Goal: Task Accomplishment & Management: Complete application form

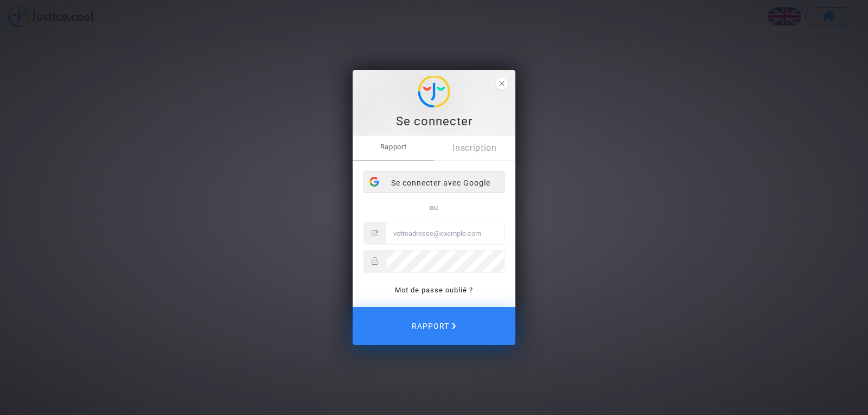
click at [458, 184] on font "Se connecter avec Google" at bounding box center [440, 182] width 99 height 9
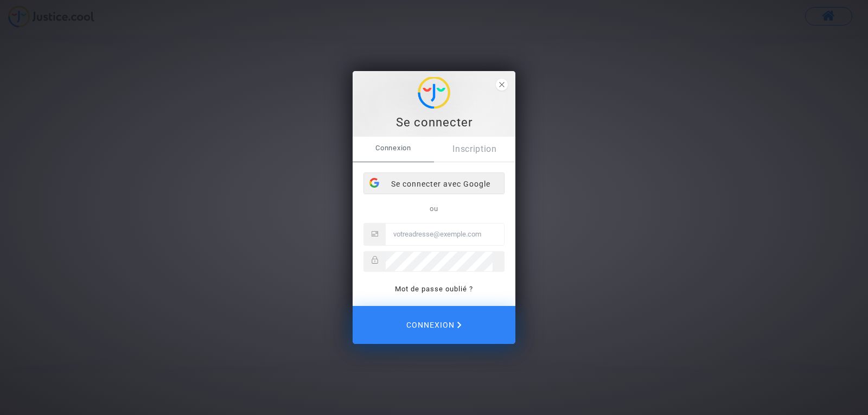
click at [440, 185] on div "Se connecter avec Google" at bounding box center [434, 184] width 140 height 22
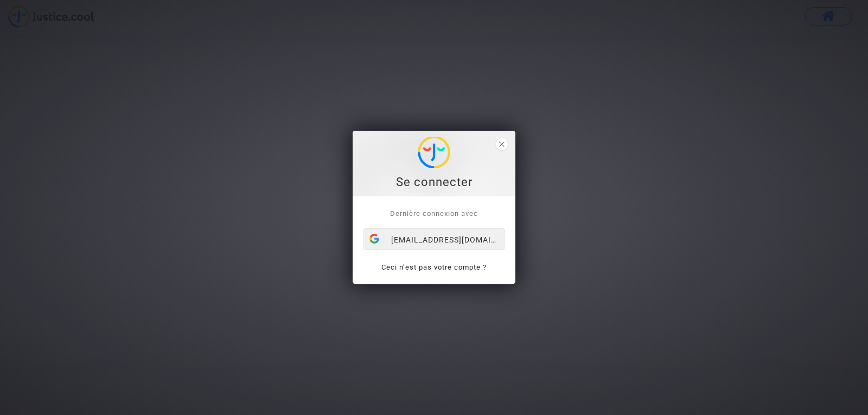
click at [450, 239] on div "[EMAIL_ADDRESS][DOMAIN_NAME]" at bounding box center [434, 240] width 140 height 22
click at [462, 239] on div "[EMAIL_ADDRESS][DOMAIN_NAME]" at bounding box center [434, 240] width 140 height 22
click at [454, 182] on div "Se connecter" at bounding box center [433, 182] width 151 height 16
click at [431, 187] on div "Se connecter" at bounding box center [433, 182] width 151 height 16
click at [436, 236] on div "[EMAIL_ADDRESS][DOMAIN_NAME]" at bounding box center [434, 240] width 140 height 22
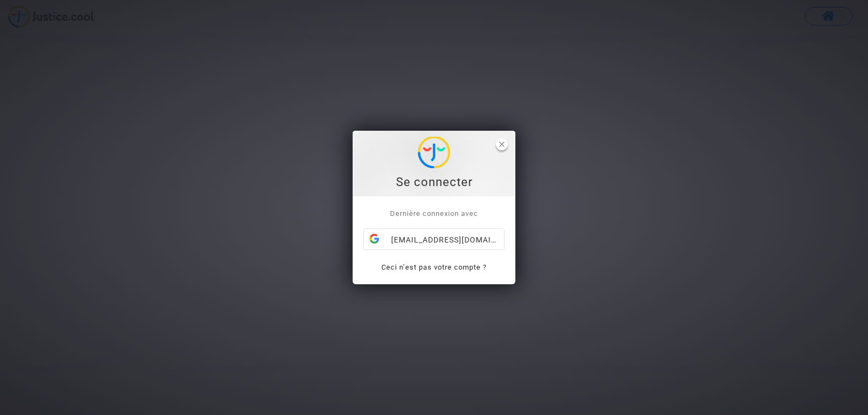
click at [501, 144] on icon "close" at bounding box center [501, 144] width 5 height 5
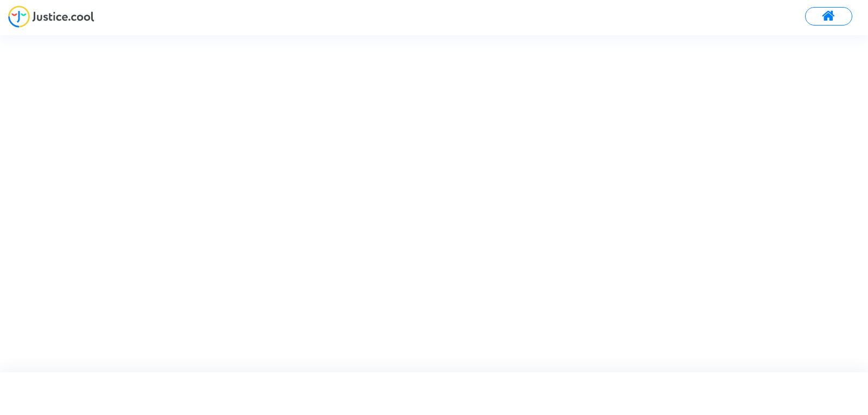
click at [130, 18] on div at bounding box center [434, 20] width 868 height 30
click at [92, 56] on div at bounding box center [443, 203] width 887 height 336
click at [93, 53] on div at bounding box center [443, 203] width 887 height 336
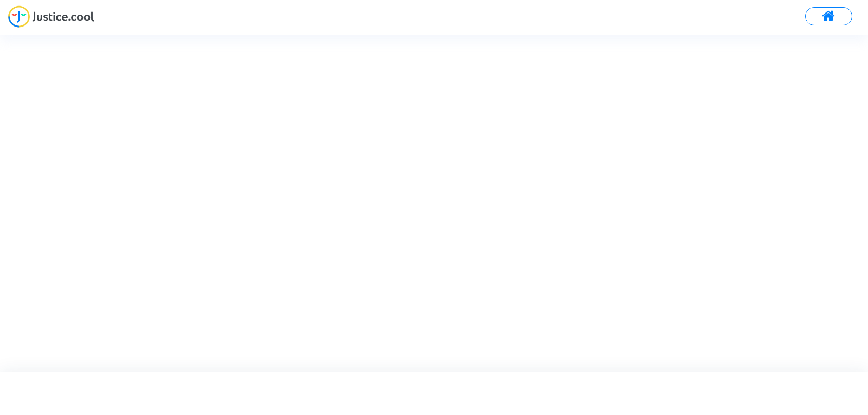
click at [93, 53] on div at bounding box center [443, 203] width 887 height 336
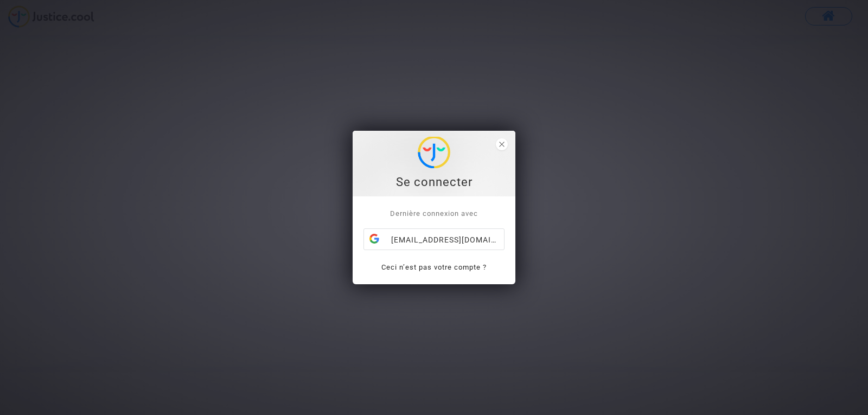
click at [428, 185] on div "Se connecter" at bounding box center [433, 182] width 151 height 16
click at [404, 244] on div "[EMAIL_ADDRESS][DOMAIN_NAME]" at bounding box center [434, 240] width 140 height 22
click at [502, 145] on icon "close" at bounding box center [501, 144] width 5 height 5
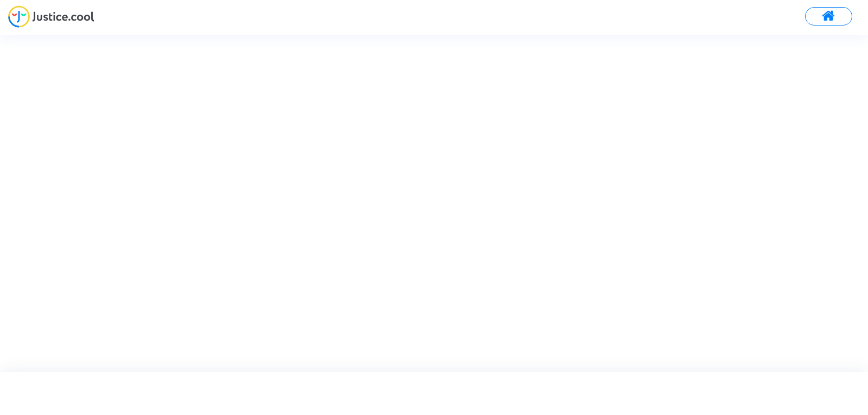
click at [120, 25] on div at bounding box center [434, 20] width 868 height 30
drag, startPoint x: 120, startPoint y: 25, endPoint x: 81, endPoint y: 48, distance: 45.2
click at [81, 48] on div at bounding box center [443, 203] width 887 height 336
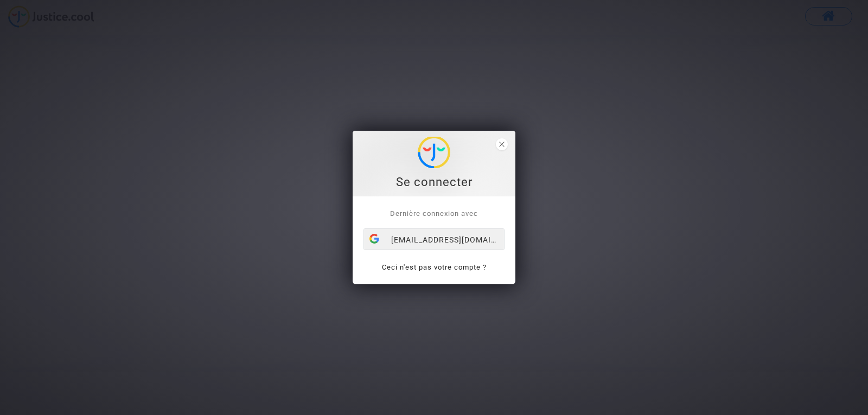
click at [433, 238] on font "[EMAIL_ADDRESS][DOMAIN_NAME]" at bounding box center [459, 239] width 136 height 9
click at [436, 242] on div "Dernière connexion avec [EMAIL_ADDRESS][DOMAIN_NAME] Ceci n'est pas votre compt…" at bounding box center [433, 240] width 163 height 88
click at [440, 240] on div "Dernière connexion avec renefrancart062@gmail.com Ceci n'est pas votre compte ?" at bounding box center [433, 240] width 163 height 88
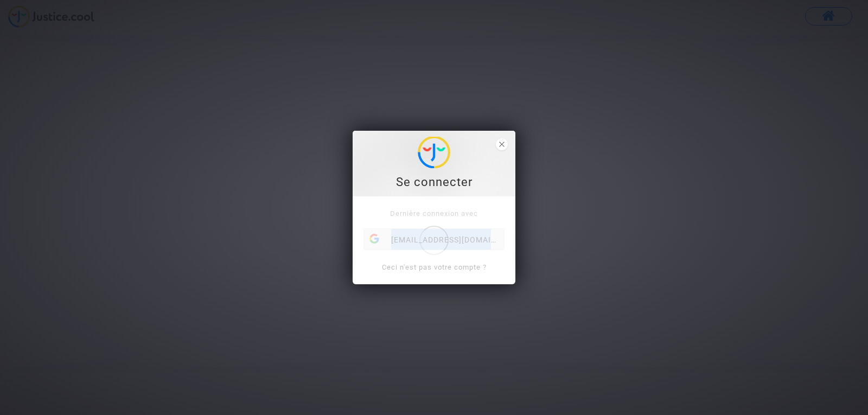
click at [440, 240] on div "Dernière connexion avec renefrancart062@gmail.com Ceci n'est pas votre compte ?" at bounding box center [433, 240] width 163 height 88
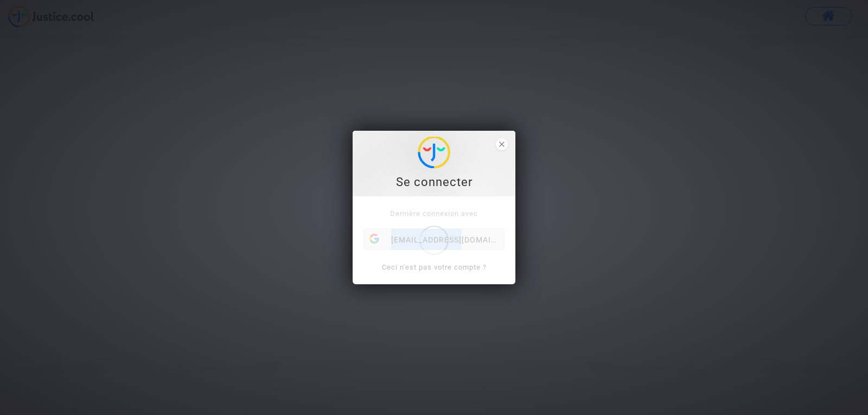
click at [443, 240] on div "Dernière connexion avec renefrancart062@gmail.com Ceci n'est pas votre compte ?" at bounding box center [433, 240] width 163 height 88
click at [447, 185] on font "Se connecter" at bounding box center [434, 182] width 76 height 14
click at [501, 145] on polygon "fermer" at bounding box center [501, 144] width 5 height 5
click at [502, 141] on span "fermer" at bounding box center [502, 144] width 12 height 12
drag, startPoint x: 502, startPoint y: 141, endPoint x: 454, endPoint y: 200, distance: 76.0
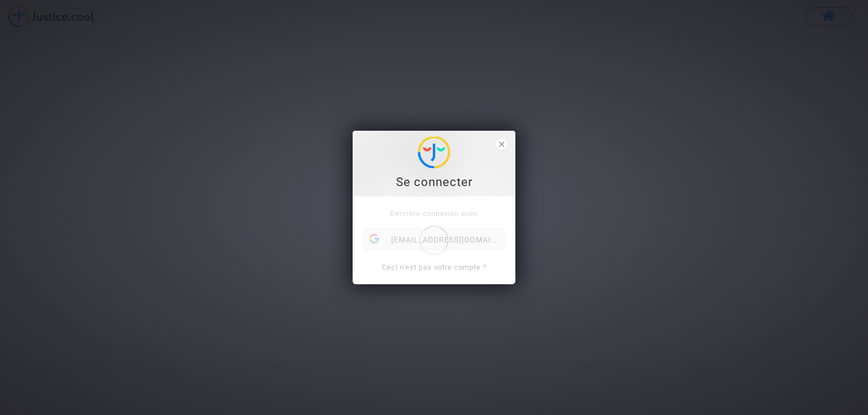
click at [454, 200] on div "Dernière connexion avec renefrancart062@gmail.com Ceci n'est pas votre compte ?" at bounding box center [433, 240] width 163 height 88
click at [499, 143] on icon "fermer" at bounding box center [501, 144] width 5 height 5
click at [450, 238] on font "[EMAIL_ADDRESS][DOMAIN_NAME]" at bounding box center [459, 239] width 136 height 9
click at [463, 243] on div "[EMAIL_ADDRESS][DOMAIN_NAME]" at bounding box center [434, 240] width 140 height 22
click at [456, 267] on link "Ceci n’est pas votre compte ?" at bounding box center [433, 267] width 105 height 8
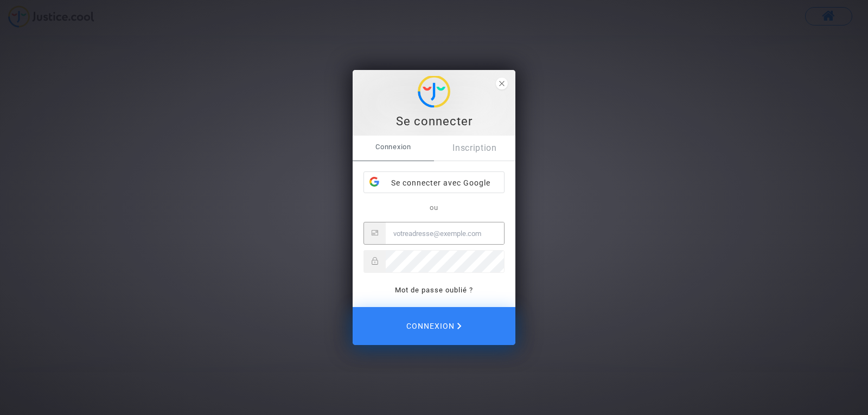
click at [394, 233] on input "Email" at bounding box center [445, 233] width 118 height 22
type input "y"
click at [522, 333] on div "Se connecter Connexion Inscription Se connecter avec Google ou renefrancart062@…" at bounding box center [434, 207] width 868 height 415
click at [467, 234] on input "renefrancart062@gmail." at bounding box center [445, 233] width 118 height 22
click at [472, 234] on input "renefrancart062@gmail." at bounding box center [445, 233] width 118 height 22
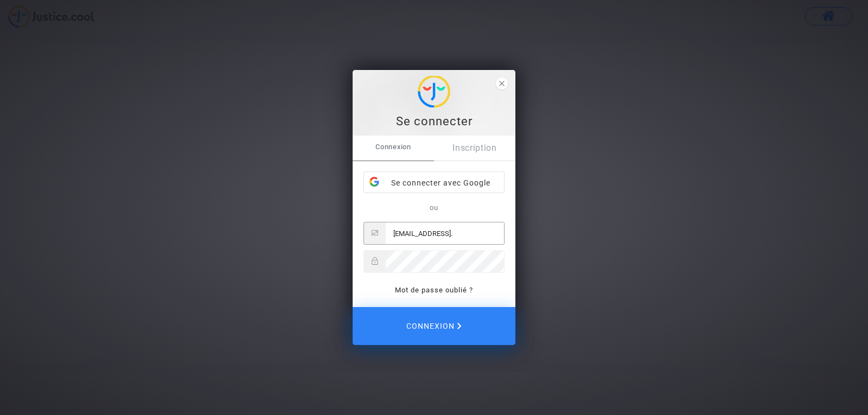
type input "renefrancart062@gmail.com"
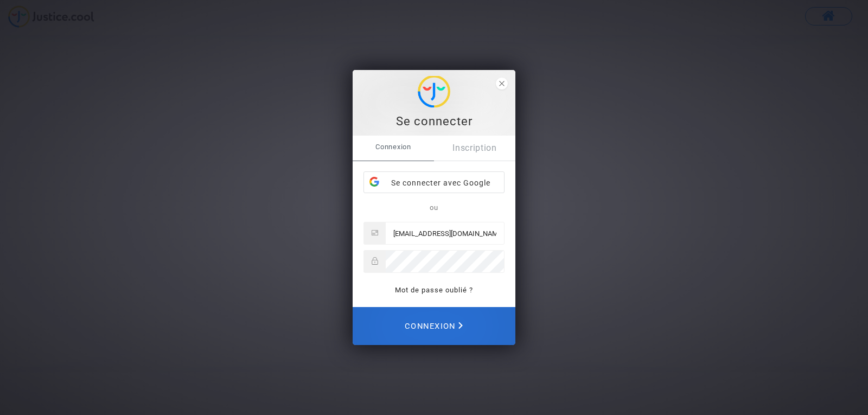
click at [432, 321] on span "Connexion" at bounding box center [434, 326] width 58 height 24
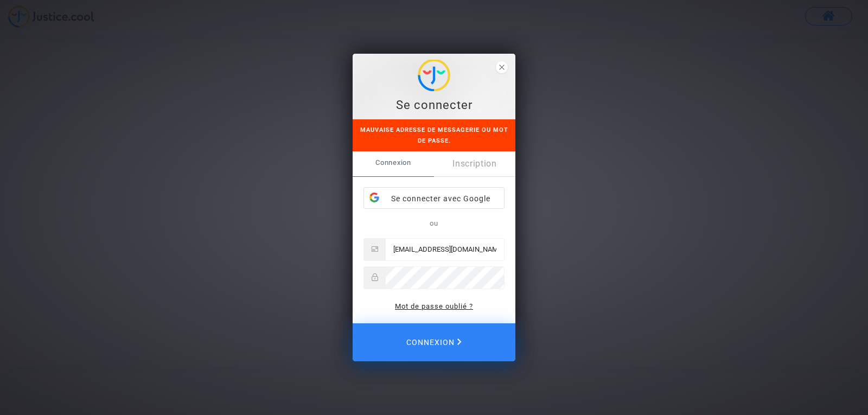
click at [433, 305] on link "Mot de passe oublié ?" at bounding box center [434, 306] width 78 height 8
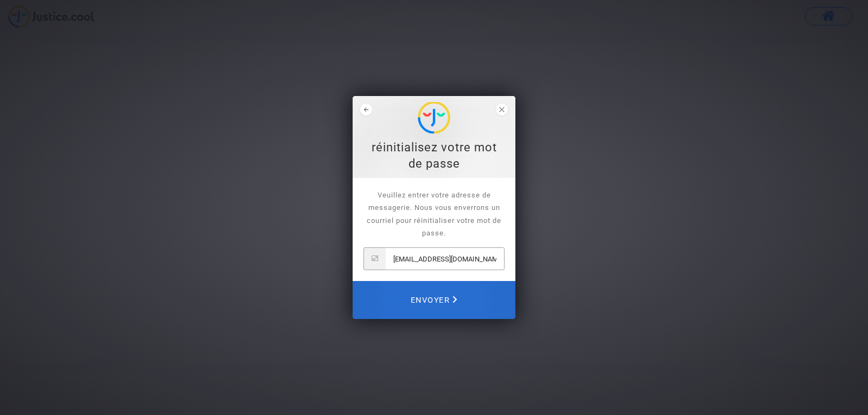
click at [439, 300] on span "Envoyer" at bounding box center [434, 300] width 47 height 24
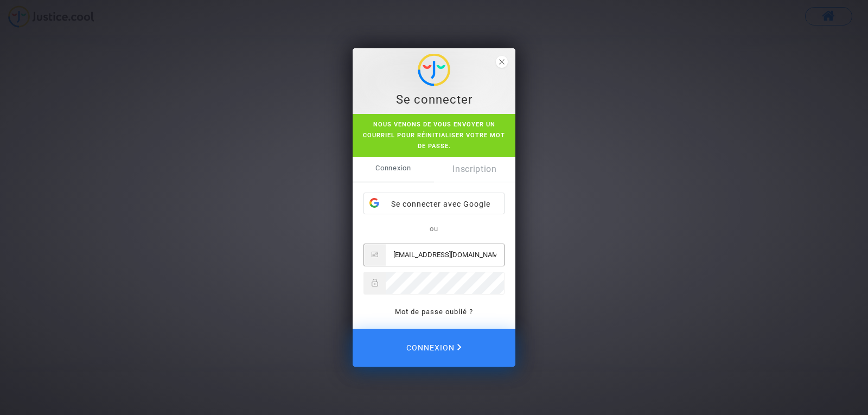
click at [399, 170] on span "Connexion" at bounding box center [392, 168] width 81 height 23
click at [443, 202] on div "Se connecter avec Google" at bounding box center [434, 204] width 140 height 22
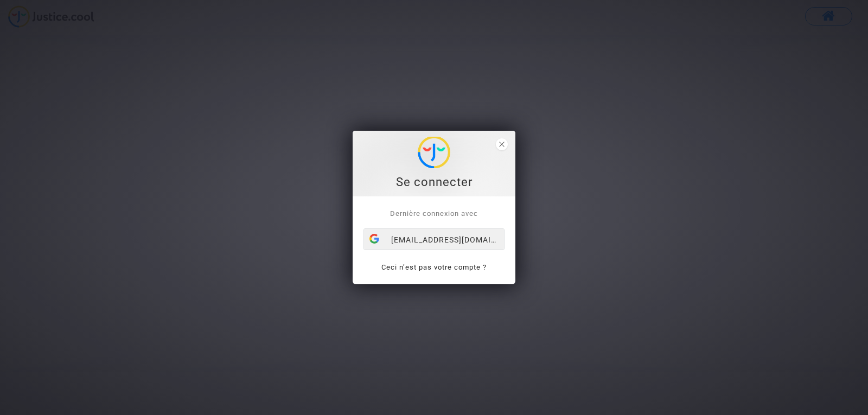
click at [493, 239] on div "[EMAIL_ADDRESS][DOMAIN_NAME]" at bounding box center [434, 240] width 140 height 22
click at [438, 267] on link "Ceci n’est pas votre compte ?" at bounding box center [433, 267] width 105 height 8
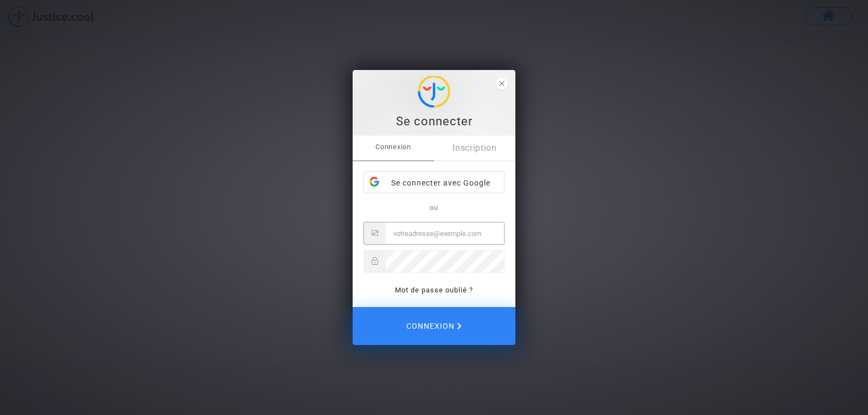
click at [392, 233] on input "Email" at bounding box center [445, 233] width 118 height 22
type input "[EMAIL_ADDRESS][DOMAIN_NAME]"
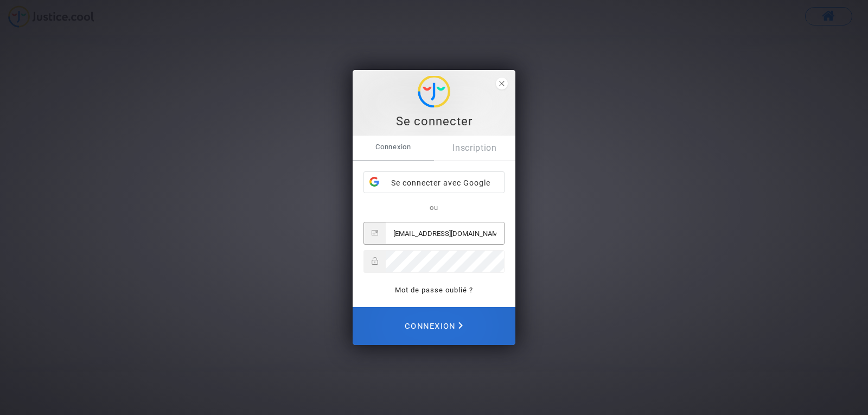
click at [445, 323] on span "Connexion" at bounding box center [434, 326] width 58 height 24
click at [438, 322] on span "Connexion" at bounding box center [434, 326] width 58 height 24
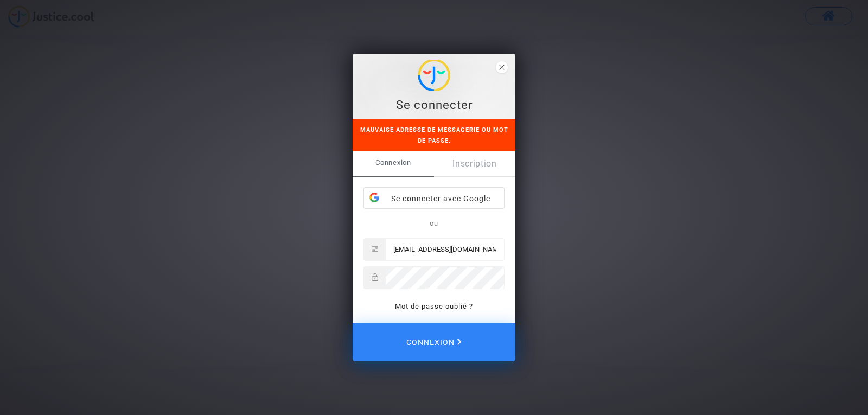
click at [374, 277] on icon at bounding box center [374, 277] width 7 height 8
click at [377, 278] on icon at bounding box center [374, 277] width 6 height 8
click at [466, 197] on div "Se connecter avec Google" at bounding box center [434, 199] width 140 height 22
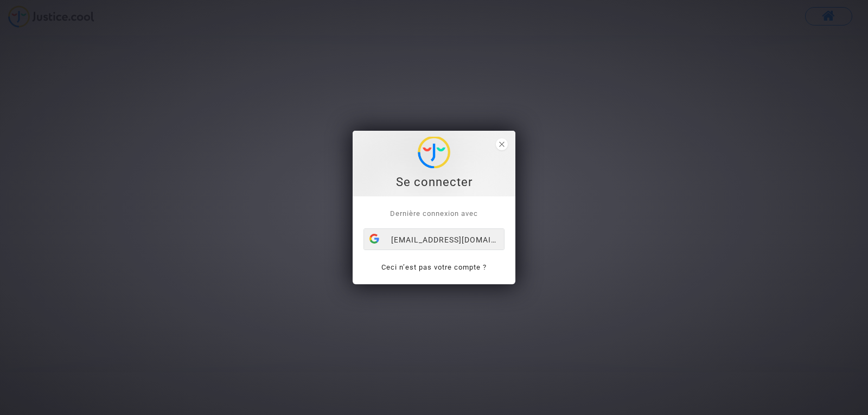
click at [463, 238] on div "[EMAIL_ADDRESS][DOMAIN_NAME]" at bounding box center [434, 240] width 140 height 22
click at [483, 242] on div "[EMAIL_ADDRESS][DOMAIN_NAME]" at bounding box center [434, 240] width 140 height 22
click at [496, 239] on div "[EMAIL_ADDRESS][DOMAIN_NAME]" at bounding box center [434, 240] width 140 height 22
click at [446, 183] on div "Se connecter" at bounding box center [433, 182] width 151 height 16
click at [502, 142] on icon "close" at bounding box center [501, 144] width 5 height 5
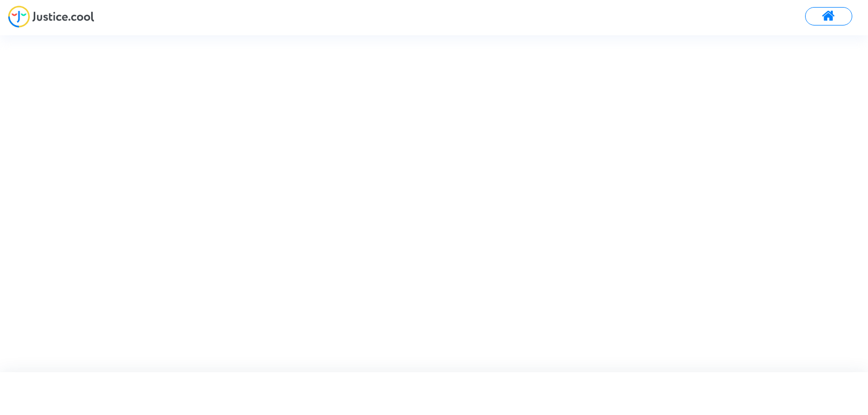
click at [97, 10] on div at bounding box center [434, 20] width 868 height 30
click at [124, 18] on div at bounding box center [434, 20] width 868 height 30
click at [124, 24] on div at bounding box center [434, 20] width 868 height 30
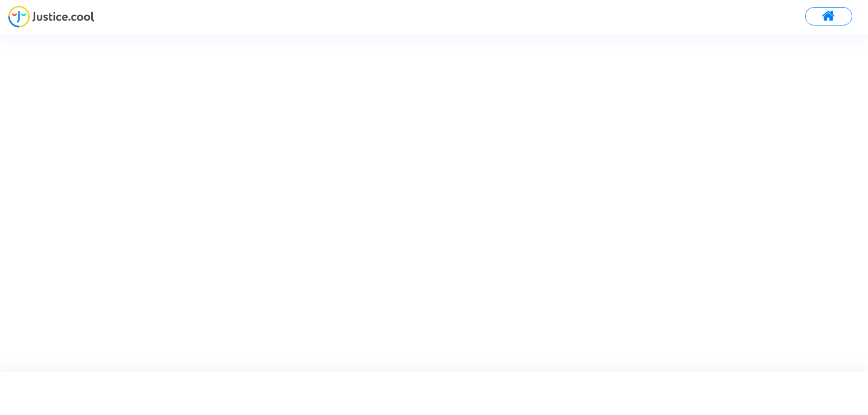
click at [836, 14] on button at bounding box center [828, 16] width 47 height 18
click at [836, 14] on main-root "Transmission de votre réponse..." at bounding box center [434, 31] width 868 height 62
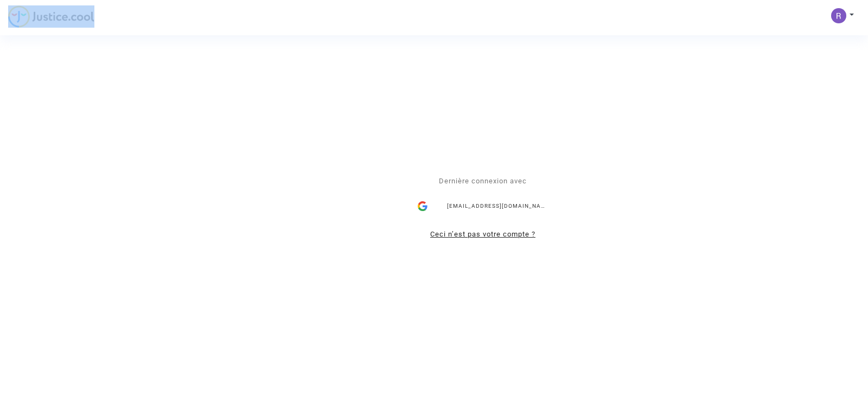
click at [524, 232] on link "Ceci n’est pas votre compte ?" at bounding box center [482, 234] width 105 height 8
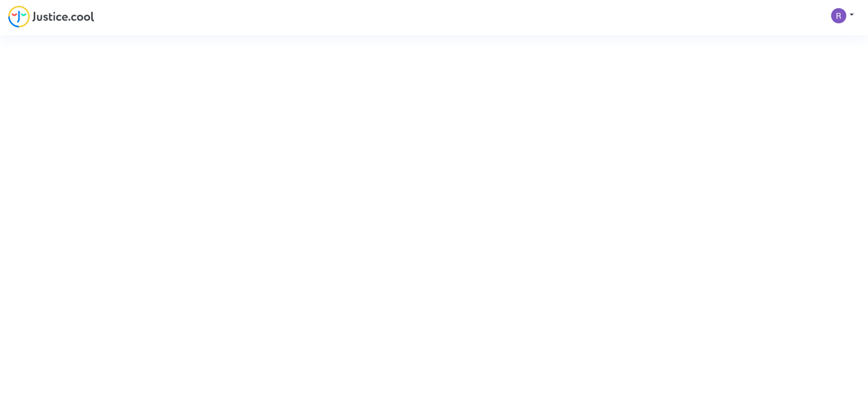
type input "[EMAIL_ADDRESS][DOMAIN_NAME]"
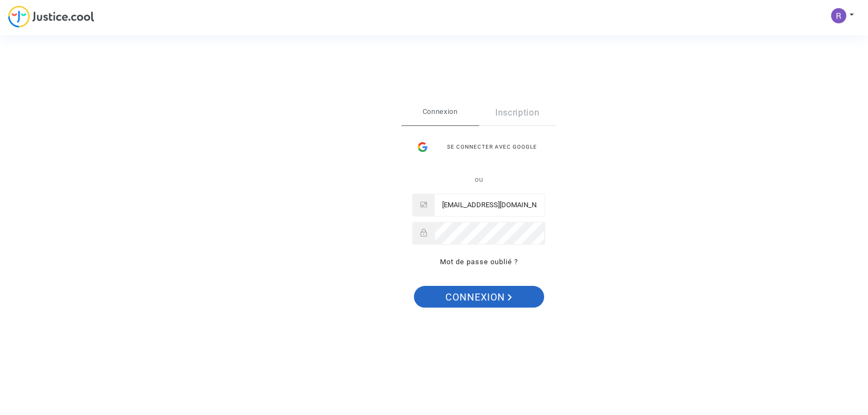
click at [486, 298] on span "Connexion" at bounding box center [478, 297] width 67 height 23
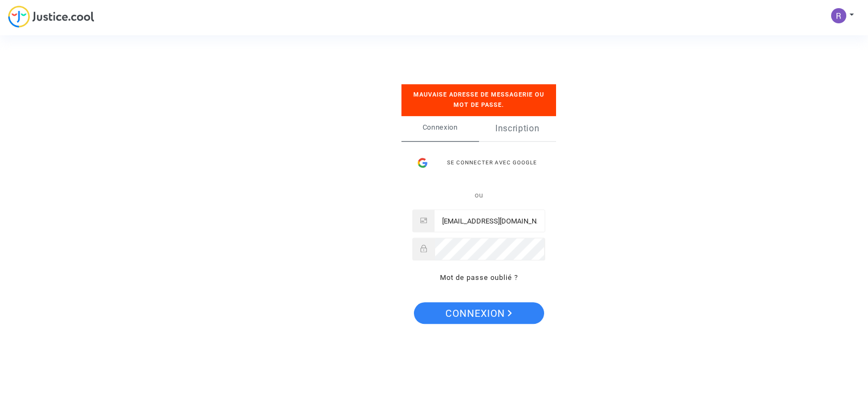
click at [520, 129] on link "Inscription" at bounding box center [518, 128] width 78 height 25
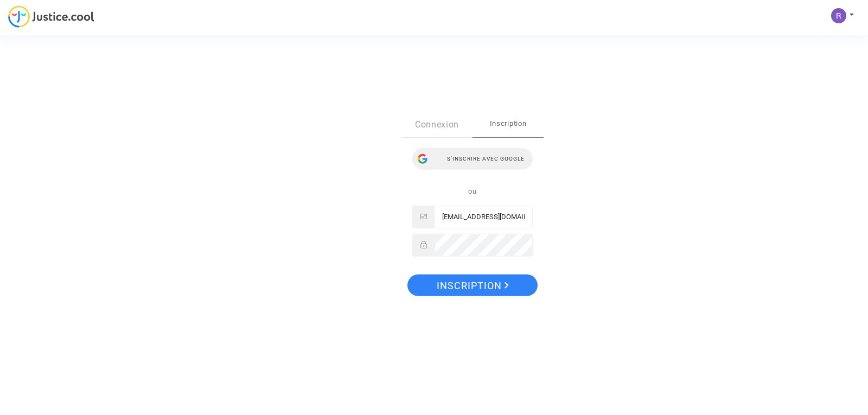
click at [510, 158] on div "S’inscrire avec Google" at bounding box center [472, 159] width 120 height 22
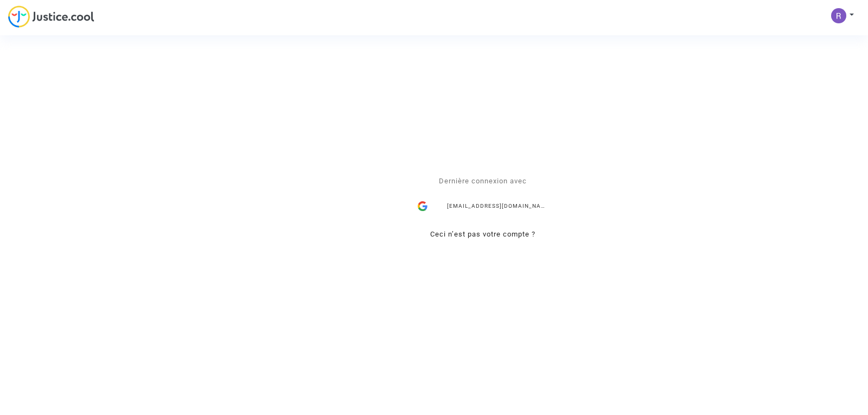
click at [852, 15] on div "Se connecter Dernière connexion avec [EMAIL_ADDRESS][DOMAIN_NAME] Ceci n’est pa…" at bounding box center [434, 207] width 868 height 415
click at [841, 16] on div "Se connecter Dernière connexion avec [EMAIL_ADDRESS][DOMAIN_NAME] Ceci n’est pa…" at bounding box center [434, 207] width 868 height 415
click at [491, 208] on div "[EMAIL_ADDRESS][DOMAIN_NAME]" at bounding box center [482, 206] width 141 height 22
click at [541, 208] on div "[EMAIL_ADDRESS][DOMAIN_NAME]" at bounding box center [482, 206] width 141 height 22
click at [486, 234] on link "Ceci n’est pas votre compte ?" at bounding box center [482, 234] width 105 height 8
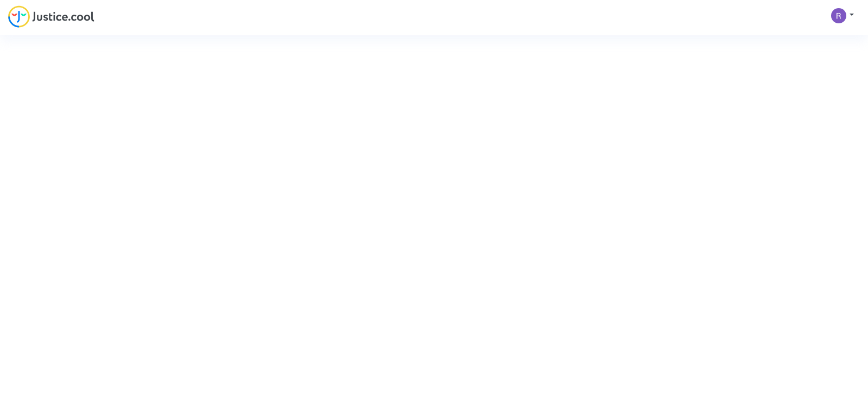
type input "[EMAIL_ADDRESS][DOMAIN_NAME]"
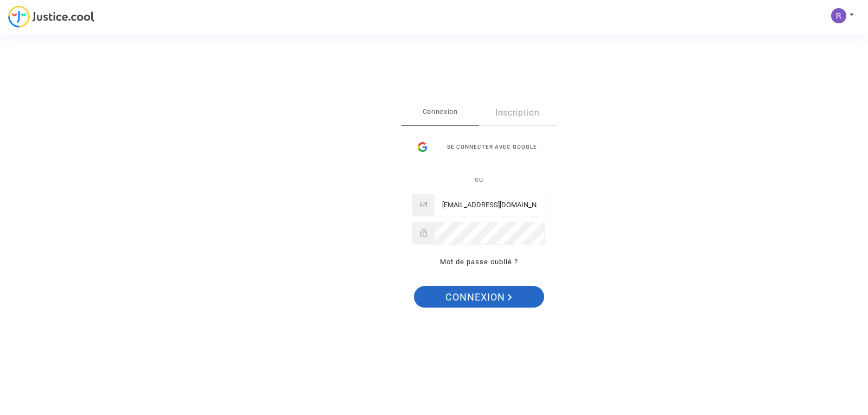
click at [483, 294] on span "Connexion" at bounding box center [478, 297] width 67 height 23
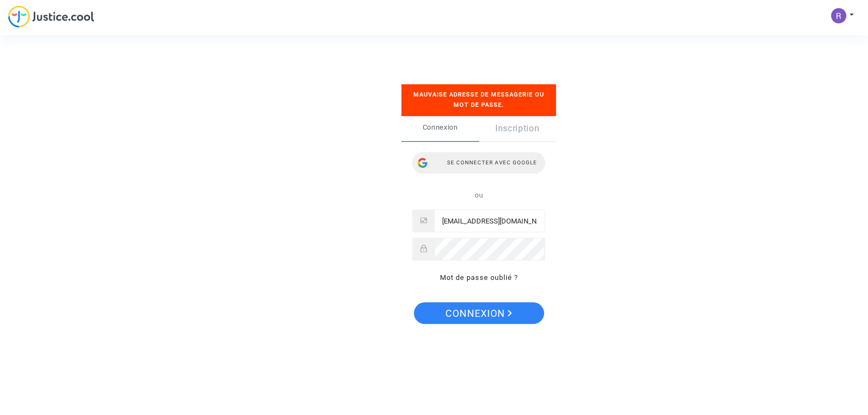
click at [503, 161] on div "Se connecter avec Google" at bounding box center [478, 163] width 133 height 22
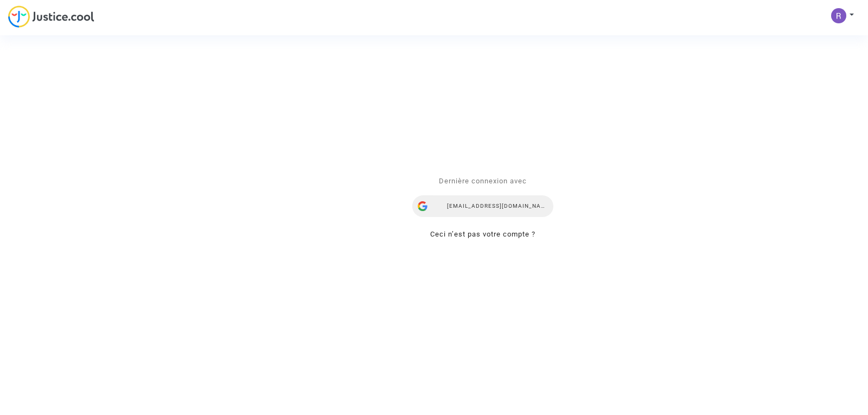
click at [509, 208] on div "[EMAIL_ADDRESS][DOMAIN_NAME]" at bounding box center [482, 206] width 141 height 22
drag, startPoint x: 0, startPoint y: 0, endPoint x: 503, endPoint y: 208, distance: 543.9
click at [503, 208] on div "[EMAIL_ADDRESS][DOMAIN_NAME]" at bounding box center [482, 206] width 141 height 22
click at [503, 233] on link "Ceci n’est pas votre compte ?" at bounding box center [482, 234] width 105 height 8
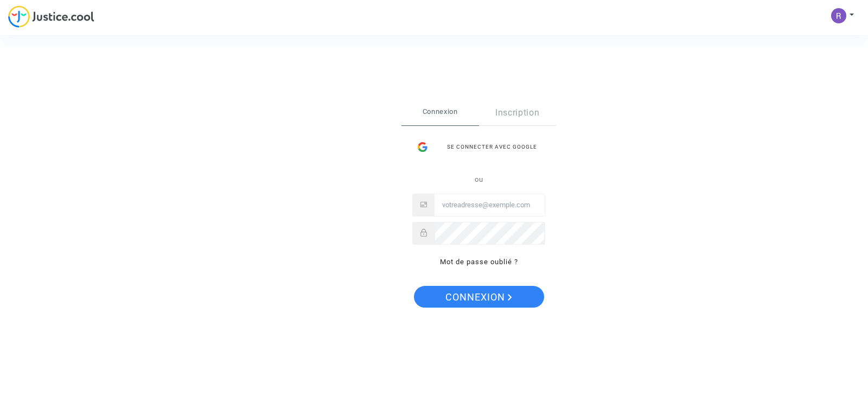
type input "[EMAIL_ADDRESS][DOMAIN_NAME]"
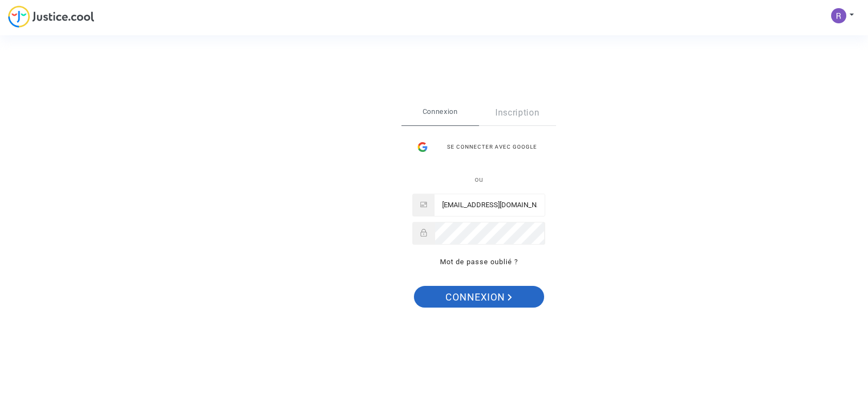
click at [499, 297] on span "Connexion" at bounding box center [478, 297] width 67 height 23
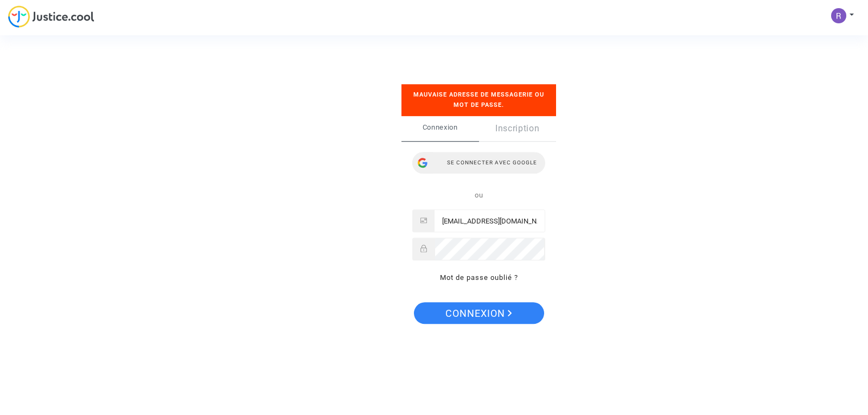
click at [508, 163] on div "Se connecter avec Google" at bounding box center [478, 163] width 133 height 22
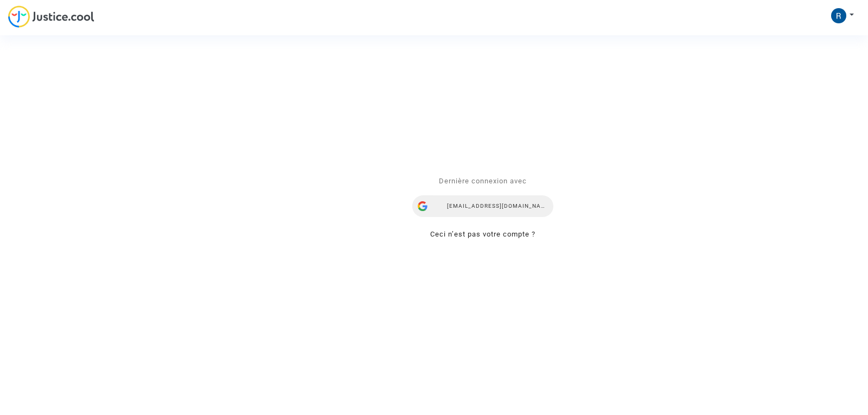
click at [502, 205] on div "renefrancart059@gmail.com" at bounding box center [482, 206] width 141 height 22
drag, startPoint x: 499, startPoint y: 209, endPoint x: 510, endPoint y: 234, distance: 27.2
click at [510, 234] on link "Ceci n’est pas votre compte ?" at bounding box center [482, 234] width 105 height 8
type input "[EMAIL_ADDRESS][DOMAIN_NAME]"
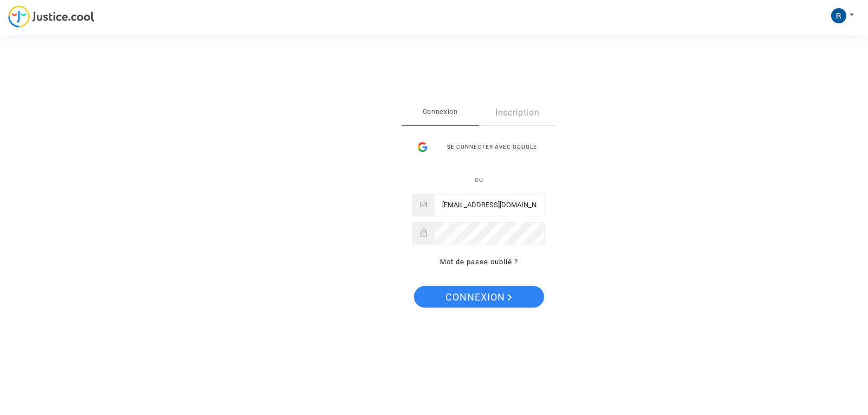
click at [424, 233] on icon at bounding box center [423, 233] width 7 height 8
copy div
click at [478, 290] on span "Connexion" at bounding box center [478, 297] width 67 height 23
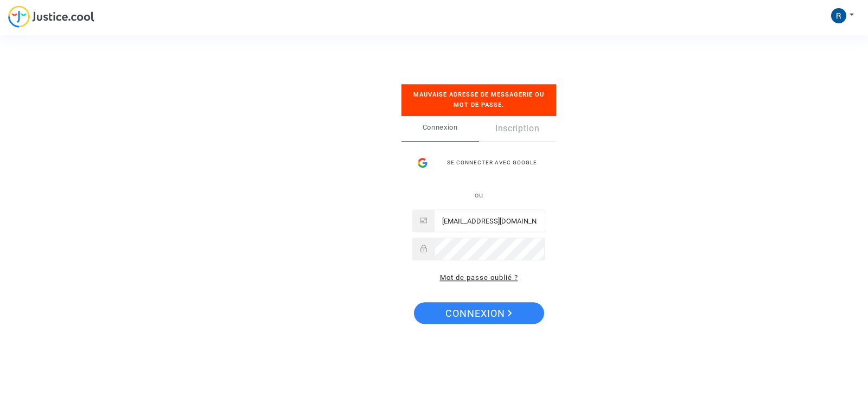
click at [493, 275] on link "Mot de passe oublié ?" at bounding box center [479, 278] width 78 height 8
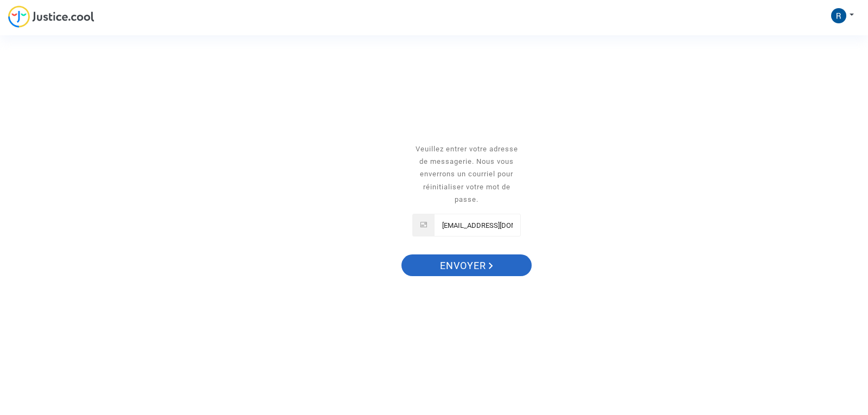
click at [478, 261] on span "Envoyer" at bounding box center [466, 265] width 53 height 23
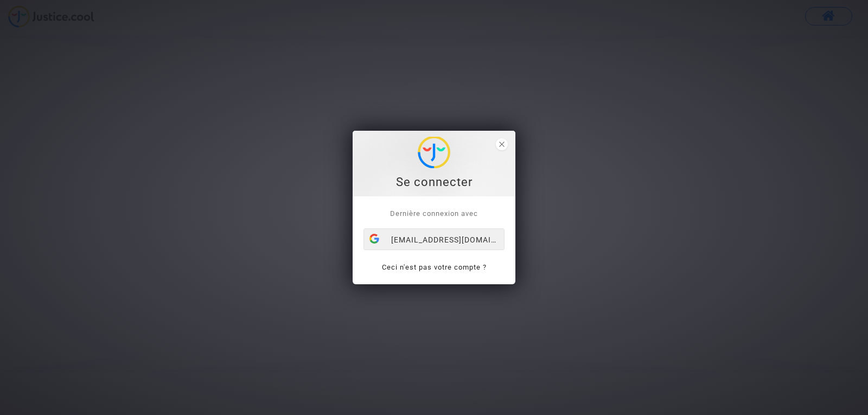
click at [497, 240] on font "[EMAIL_ADDRESS][DOMAIN_NAME]" at bounding box center [459, 239] width 136 height 9
click at [421, 269] on link "Ceci n’est pas votre compte ?" at bounding box center [433, 267] width 105 height 8
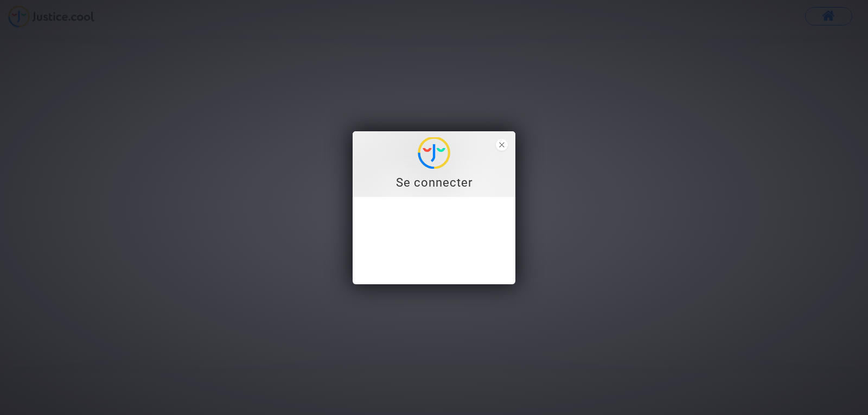
type input "renefrancart062@gmail.com"
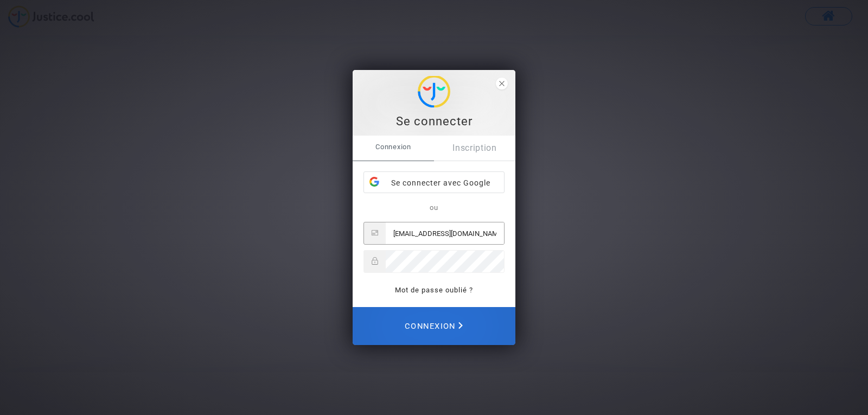
click at [436, 323] on span "Connexion" at bounding box center [434, 326] width 58 height 24
